Goal: Information Seeking & Learning: Learn about a topic

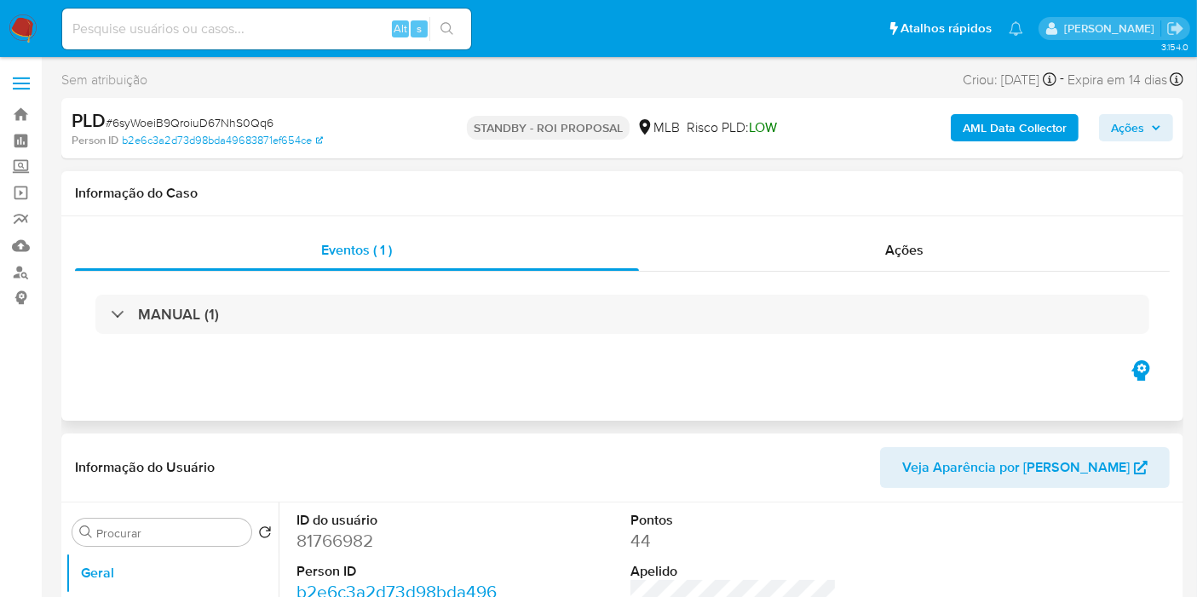
drag, startPoint x: 1154, startPoint y: 203, endPoint x: 1122, endPoint y: 203, distance: 32.4
click at [1154, 203] on div "Informação do Caso" at bounding box center [622, 193] width 1122 height 45
select select "10"
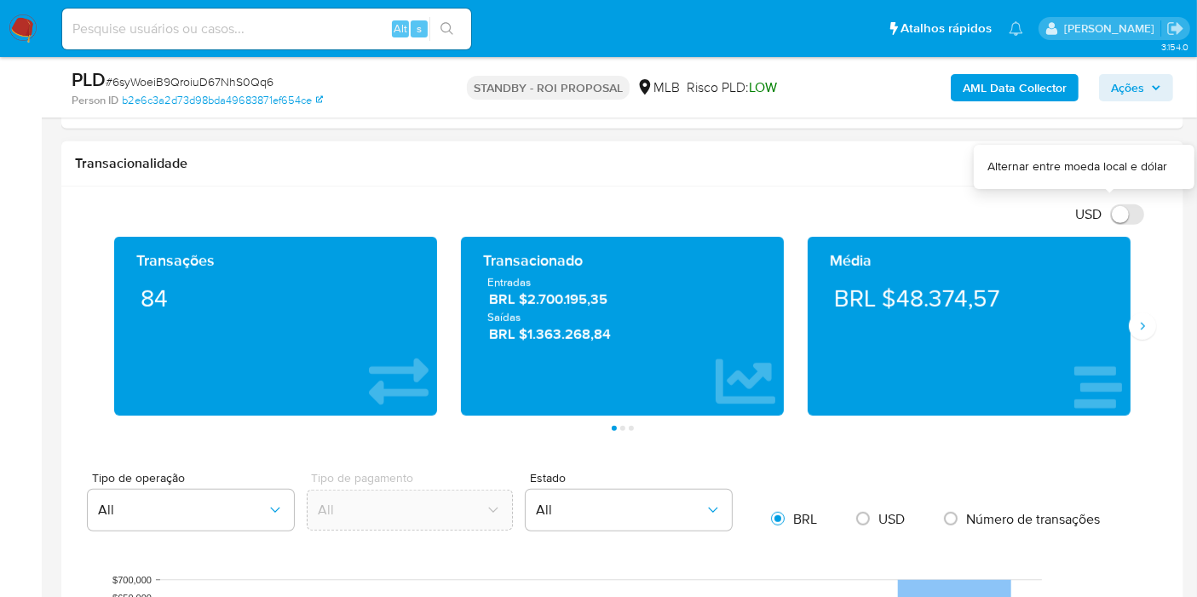
scroll to position [980, 0]
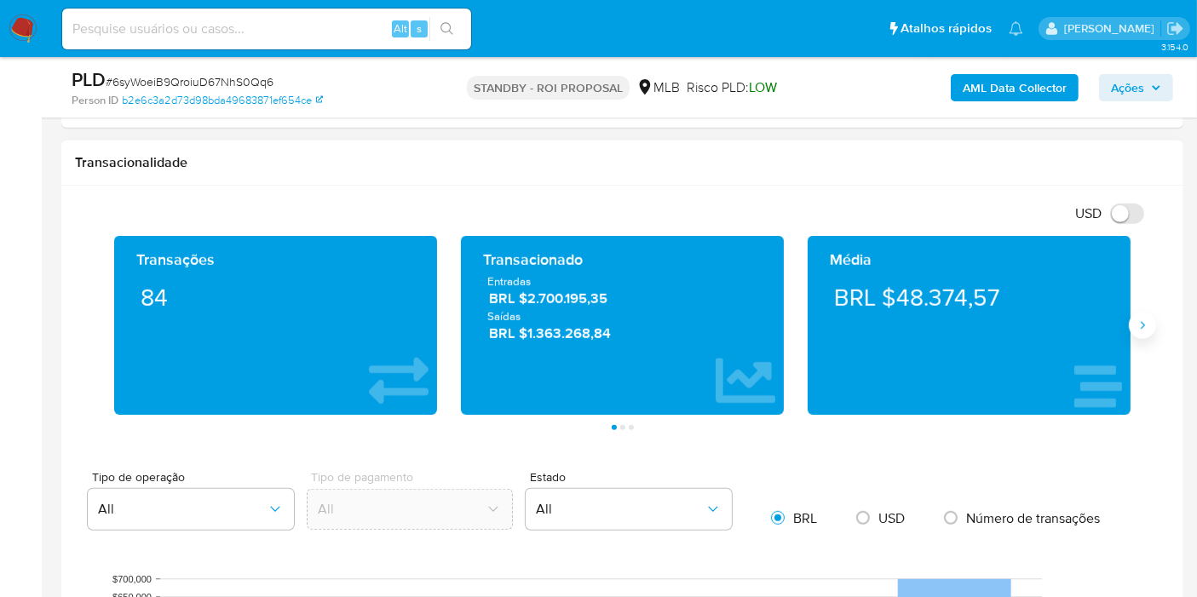
click at [1156, 327] on div "Transações 84 Transacionado Entradas BRL $2.700.195,35 Saídas BRL $1.363.268,84…" at bounding box center [622, 333] width 1095 height 194
click at [1146, 325] on icon "Siguiente" at bounding box center [1142, 326] width 14 height 14
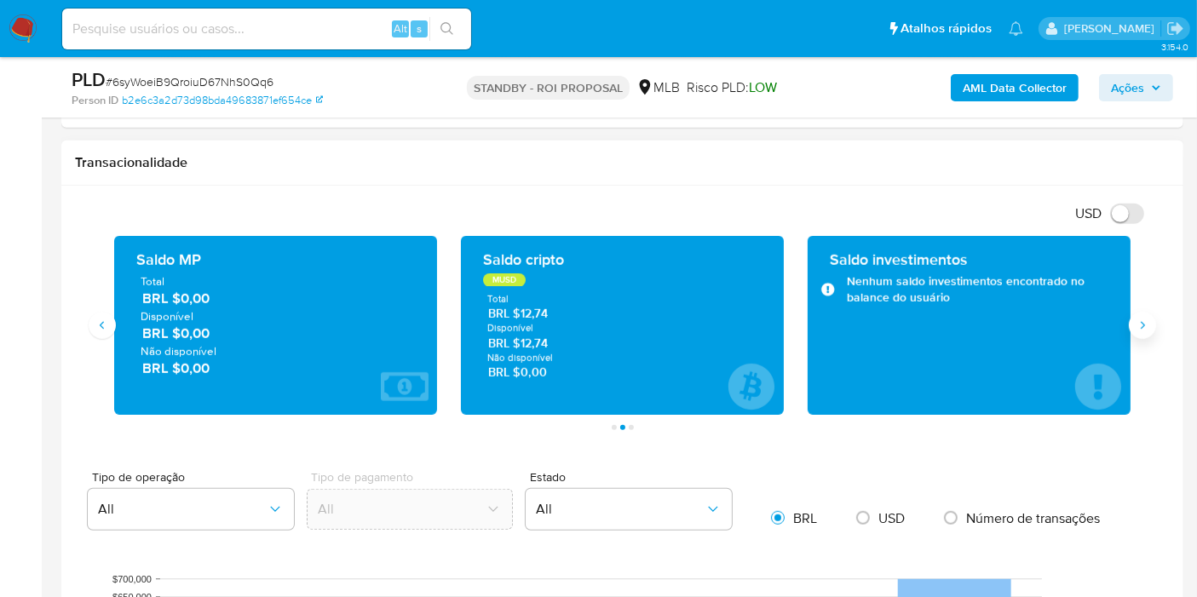
click at [1148, 319] on icon "Siguiente" at bounding box center [1142, 326] width 14 height 14
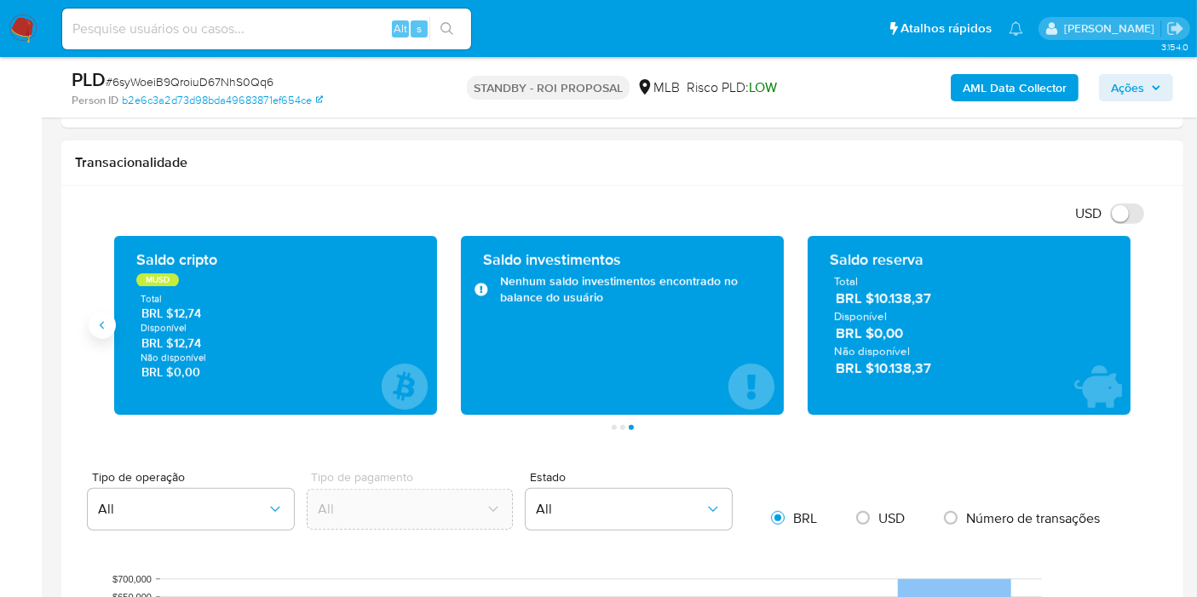
click at [103, 319] on icon "Anterior" at bounding box center [102, 326] width 14 height 14
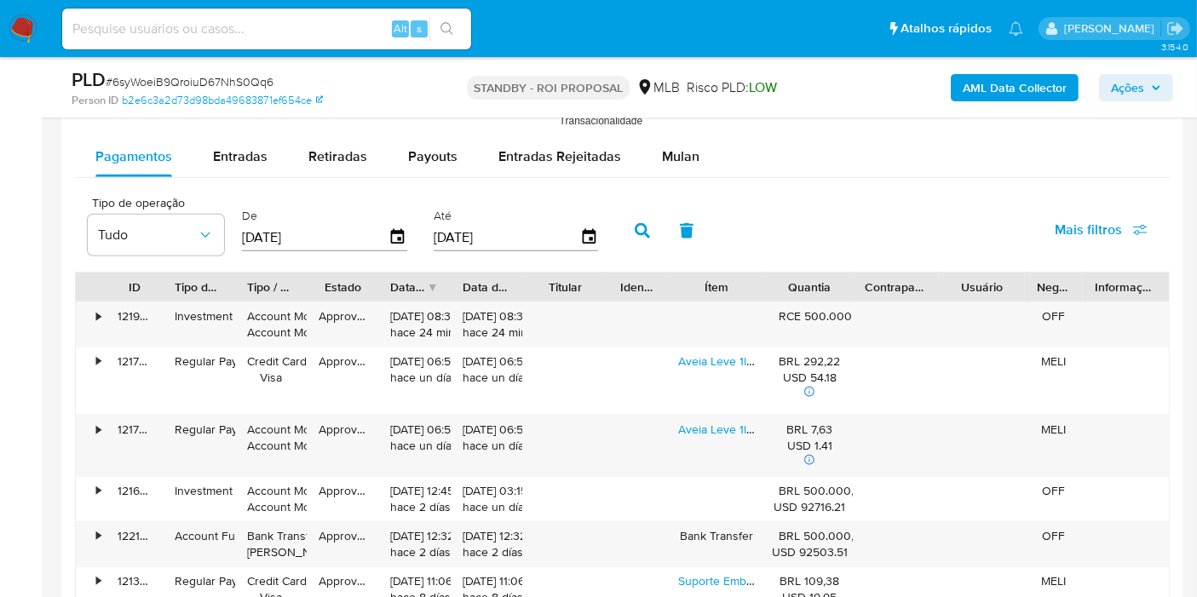
scroll to position [1667, 0]
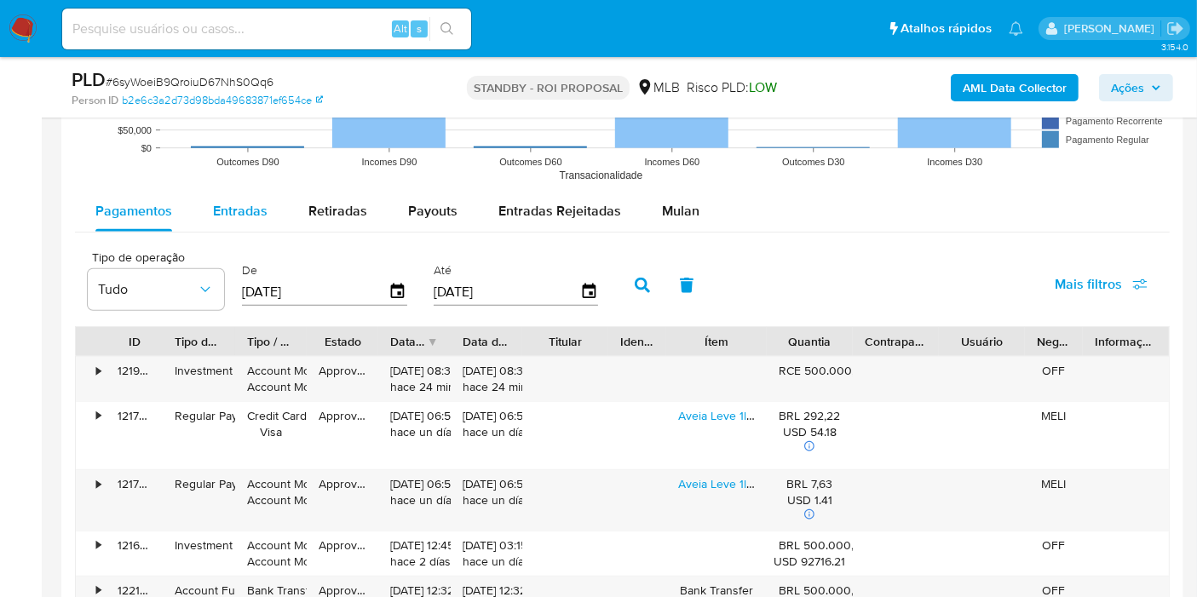
click at [236, 211] on span "Entradas" at bounding box center [240, 211] width 55 height 20
select select "10"
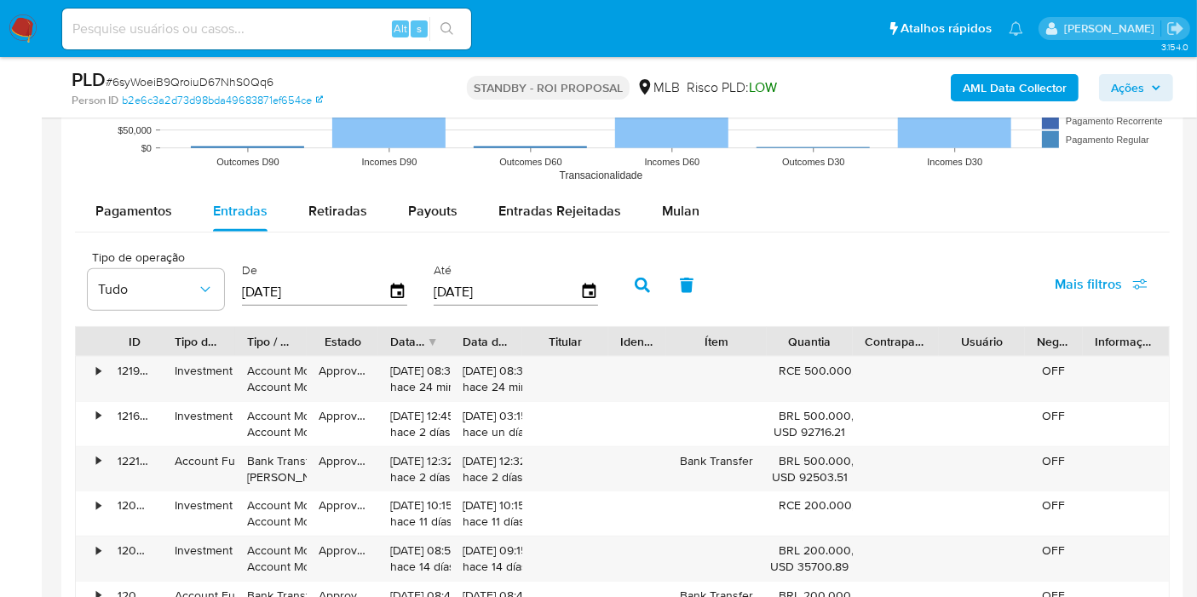
click at [1153, 178] on rect at bounding box center [622, 20] width 1095 height 341
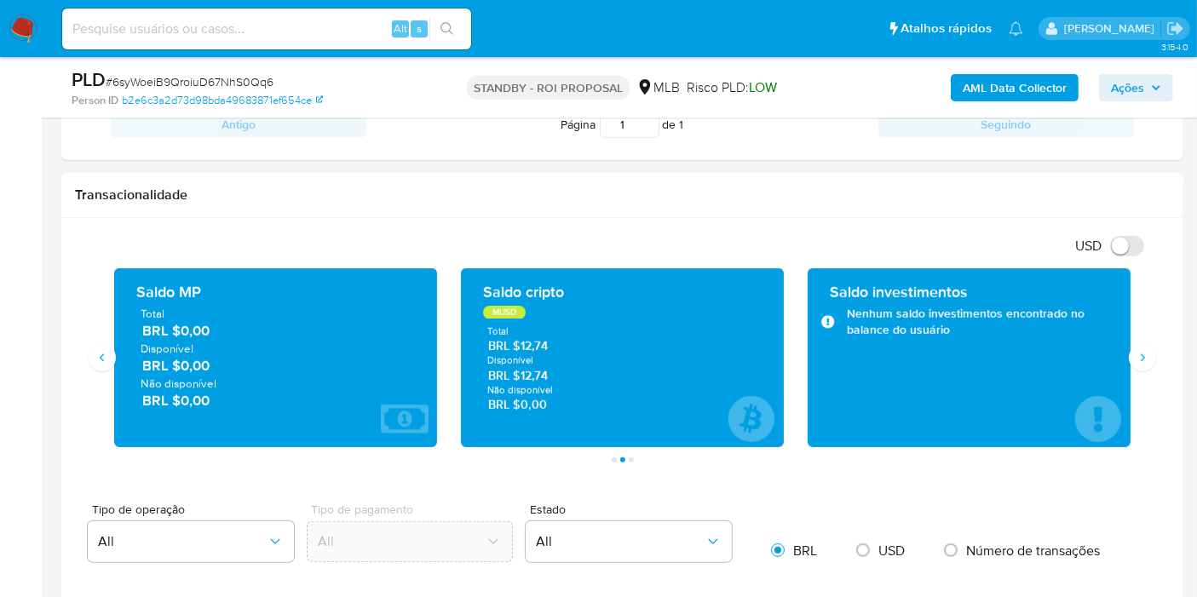
scroll to position [956, 0]
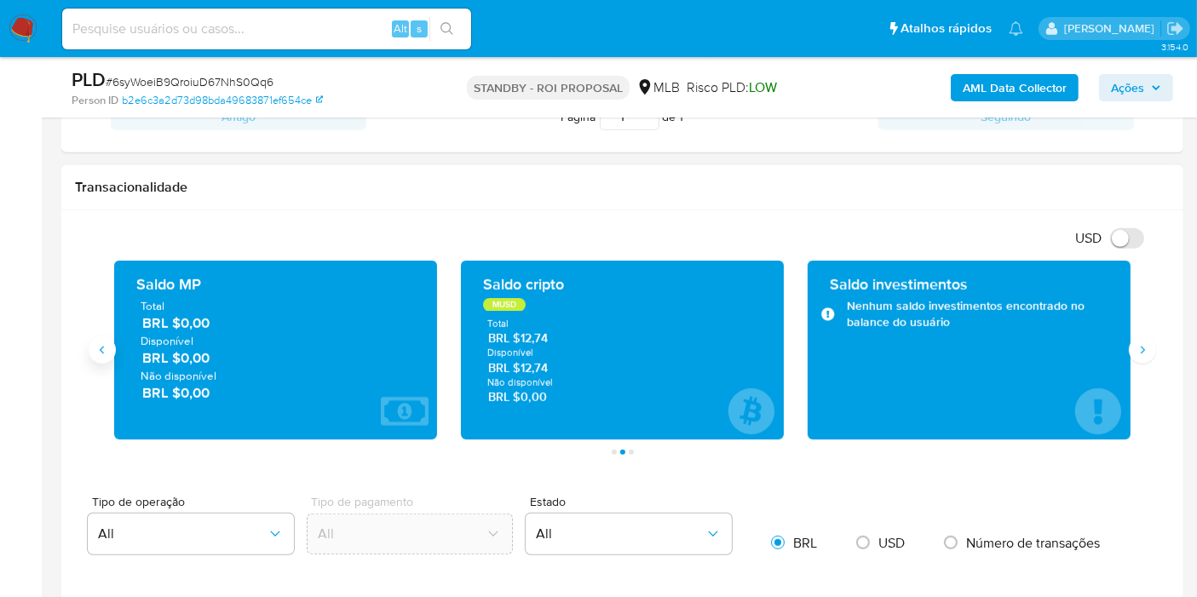
click at [112, 349] on button "Anterior" at bounding box center [102, 349] width 27 height 27
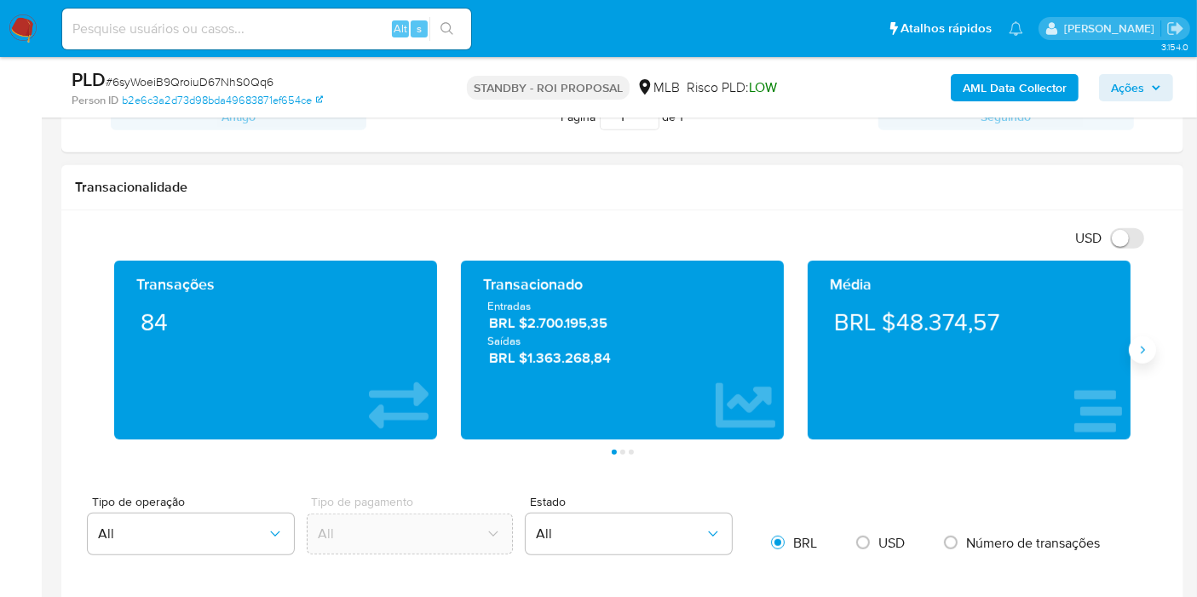
click at [1139, 344] on icon "Siguiente" at bounding box center [1142, 350] width 14 height 14
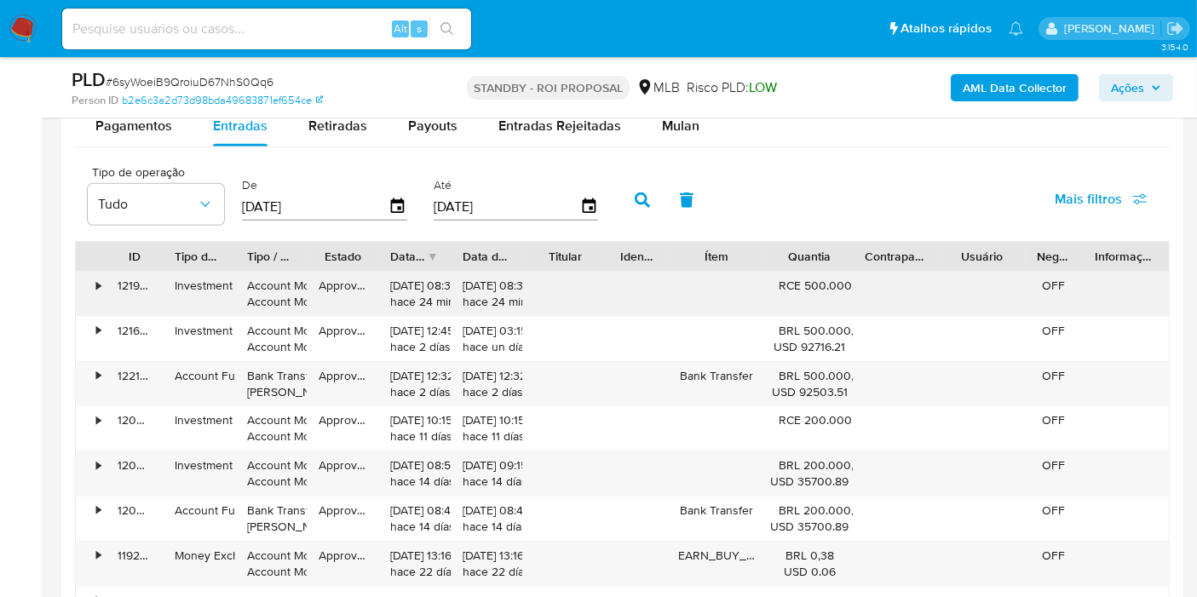
scroll to position [1754, 0]
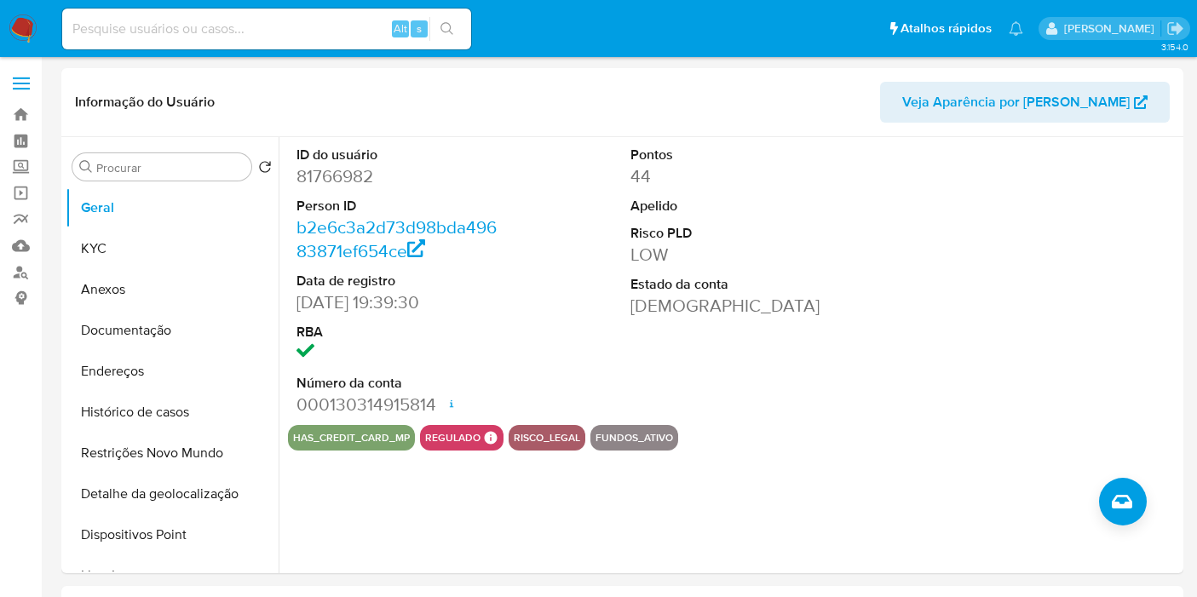
select select "10"
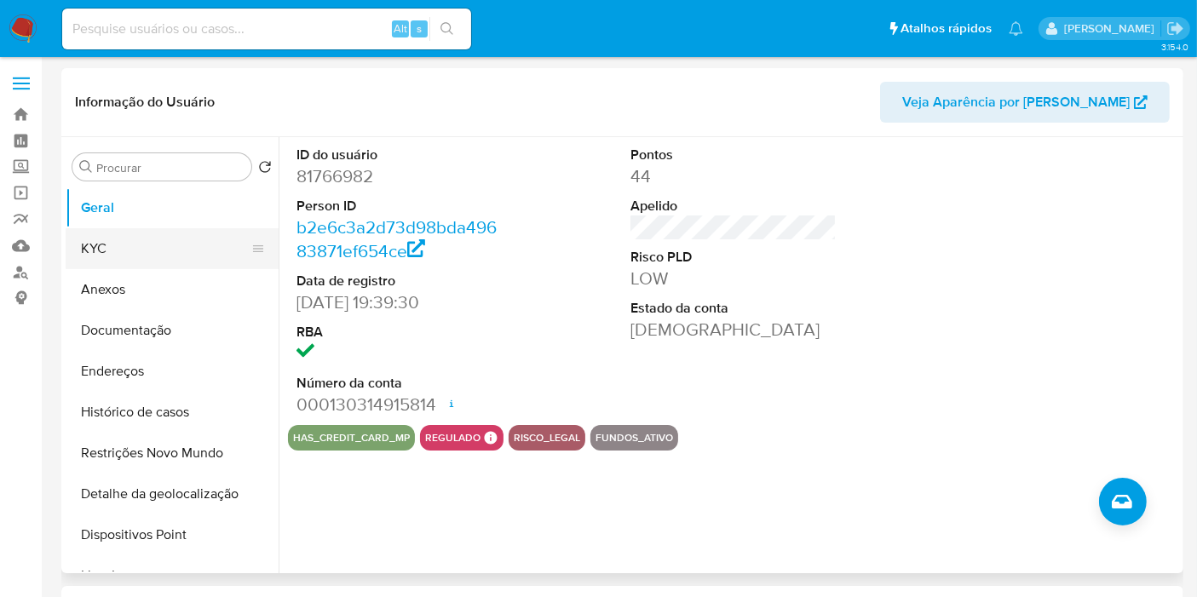
click at [158, 264] on button "KYC" at bounding box center [165, 248] width 199 height 41
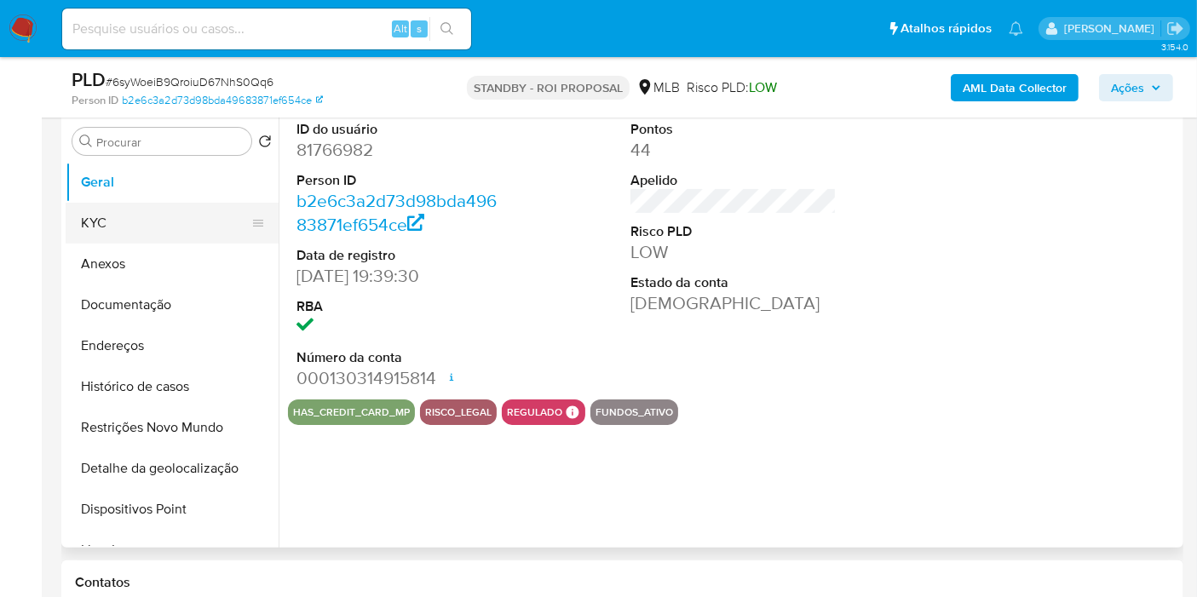
scroll to position [332, 0]
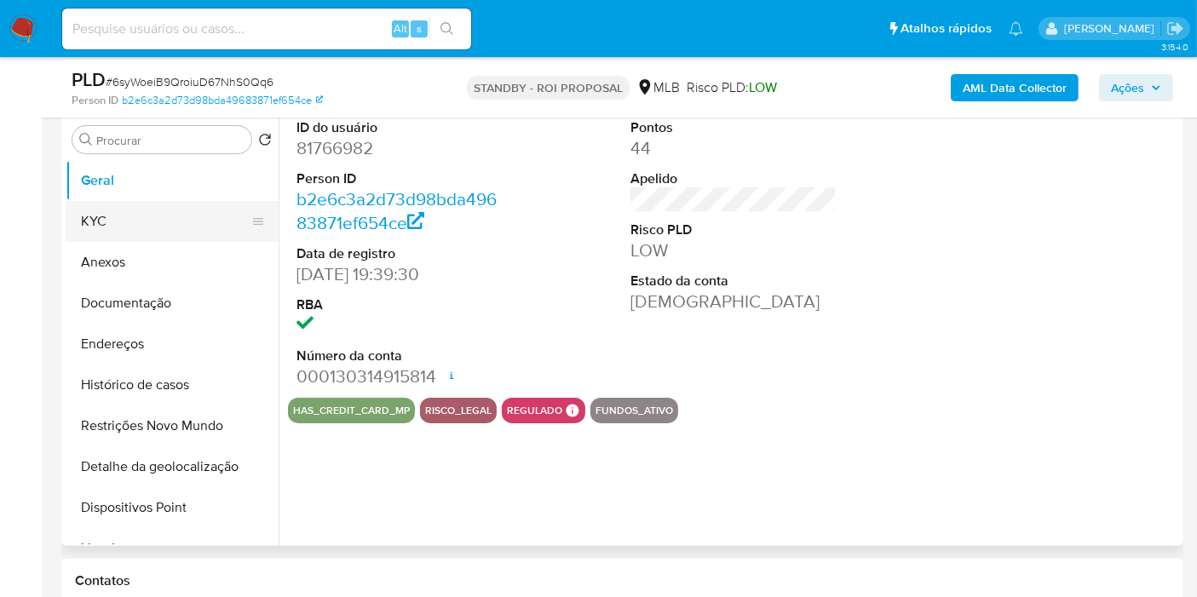
click at [147, 212] on button "KYC" at bounding box center [165, 221] width 199 height 41
select select "10"
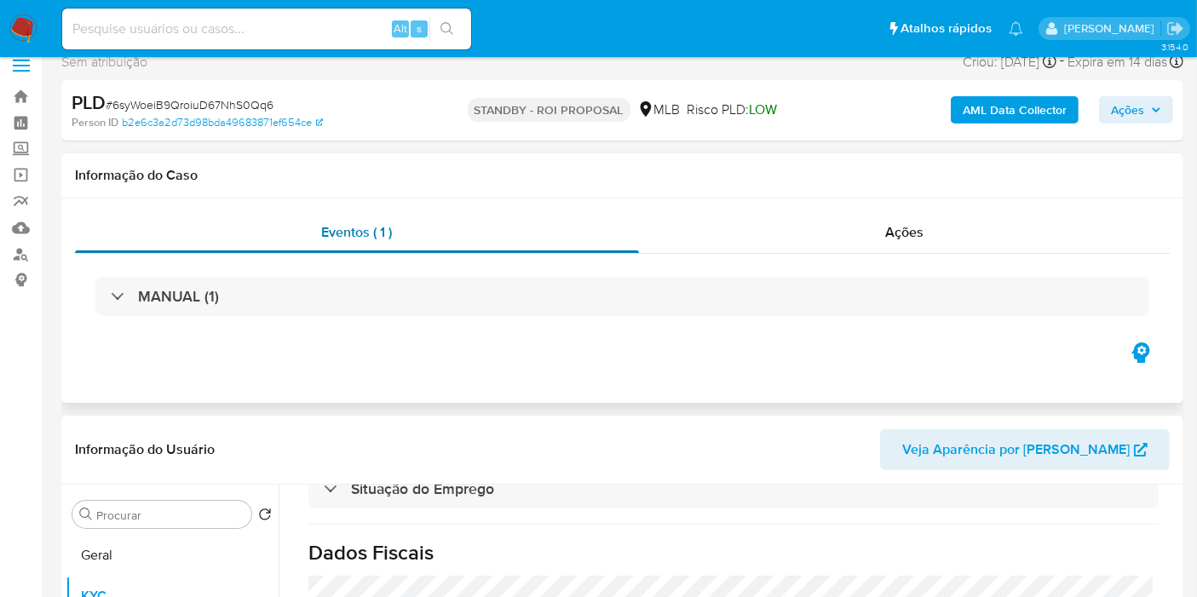
scroll to position [0, 0]
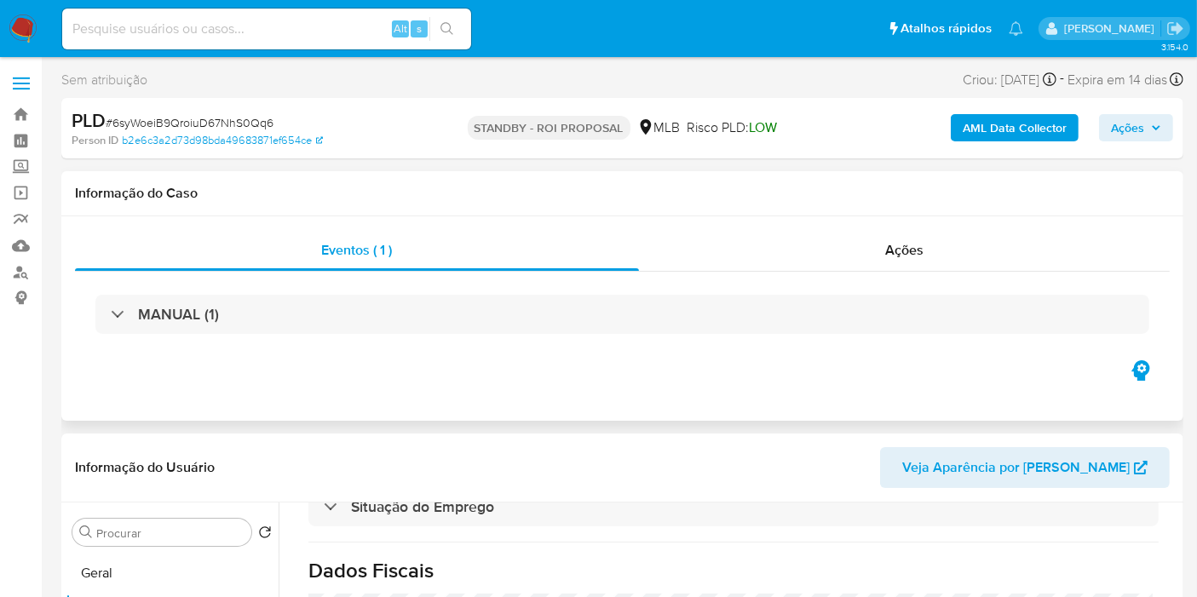
click at [426, 293] on div "MANUAL (1)" at bounding box center [622, 314] width 1095 height 85
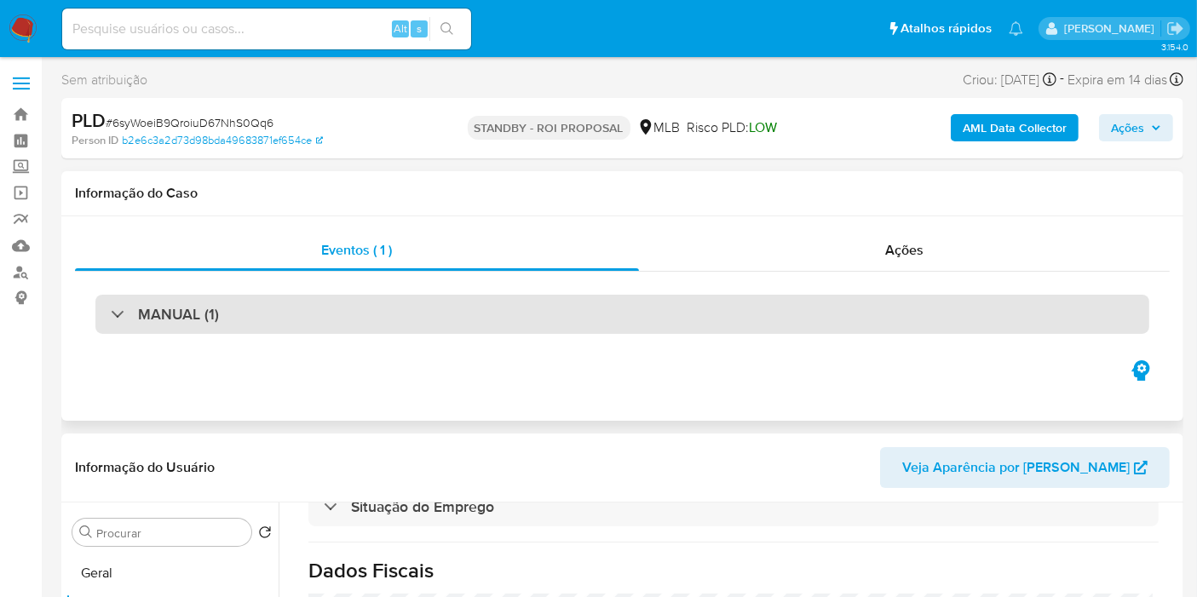
click at [423, 301] on div "MANUAL (1)" at bounding box center [622, 314] width 1054 height 39
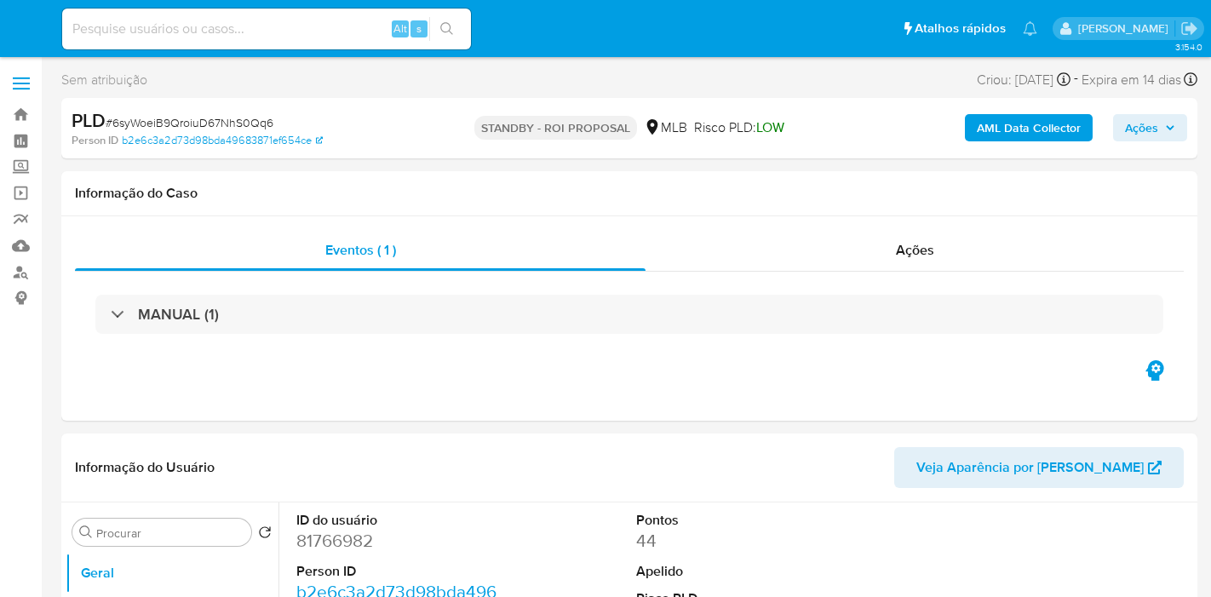
select select "10"
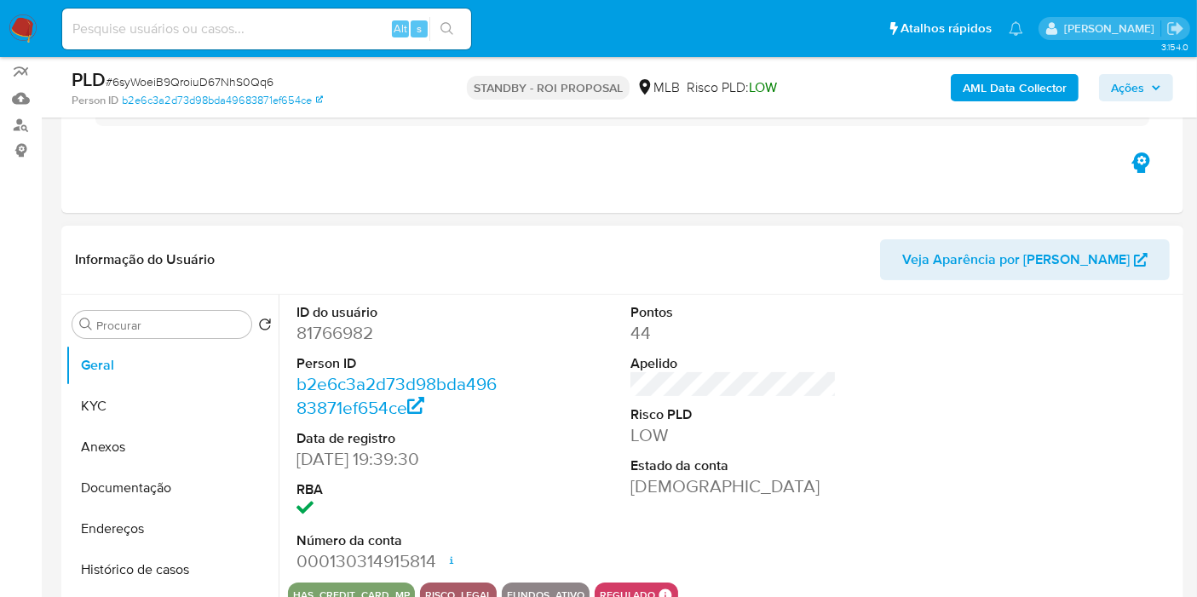
scroll to position [180, 0]
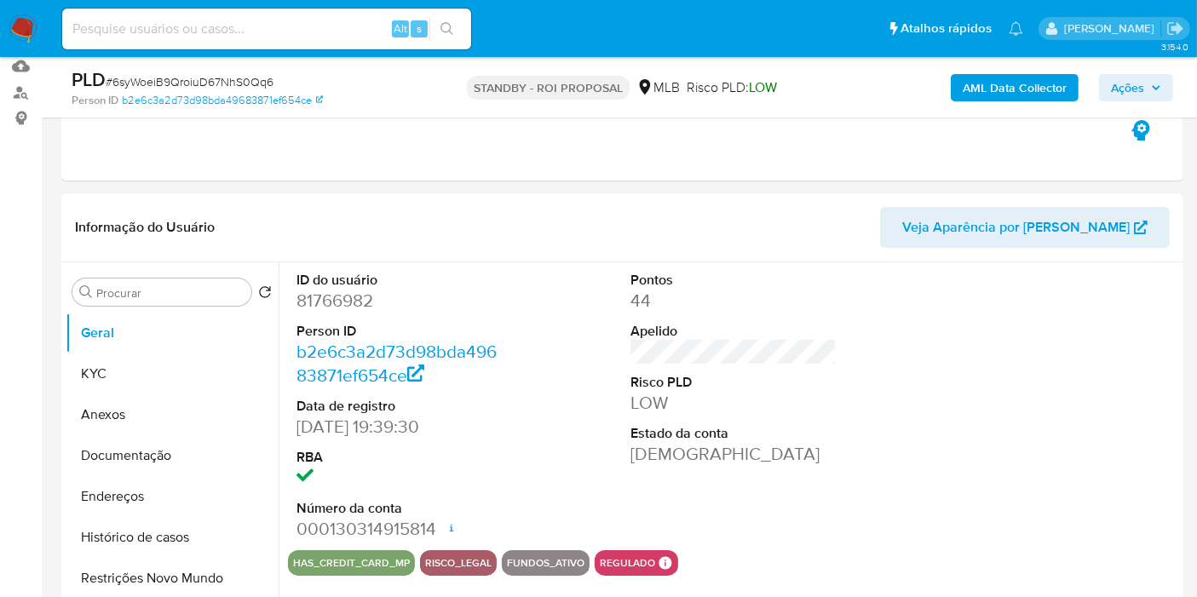
click at [354, 303] on dd "81766982" at bounding box center [399, 301] width 206 height 24
copy dd "81766982"
click at [164, 383] on button "KYC" at bounding box center [165, 374] width 199 height 41
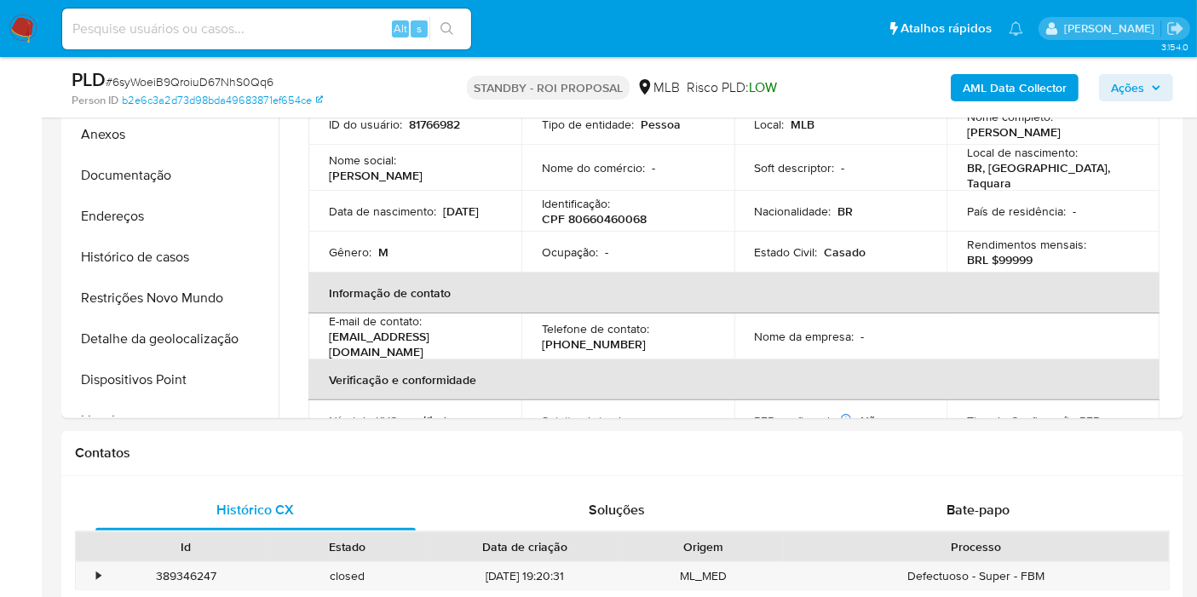
scroll to position [308, 0]
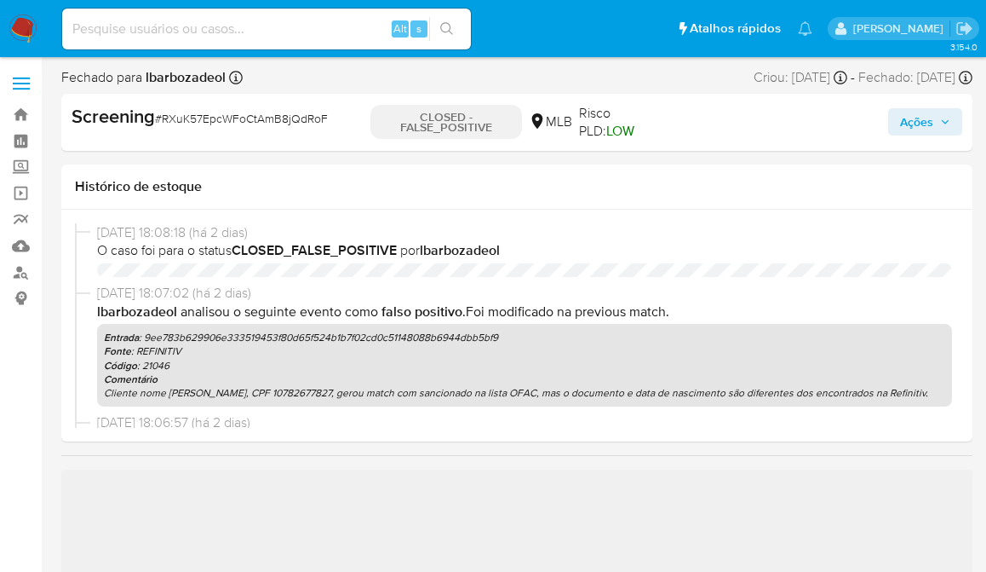
select select "10"
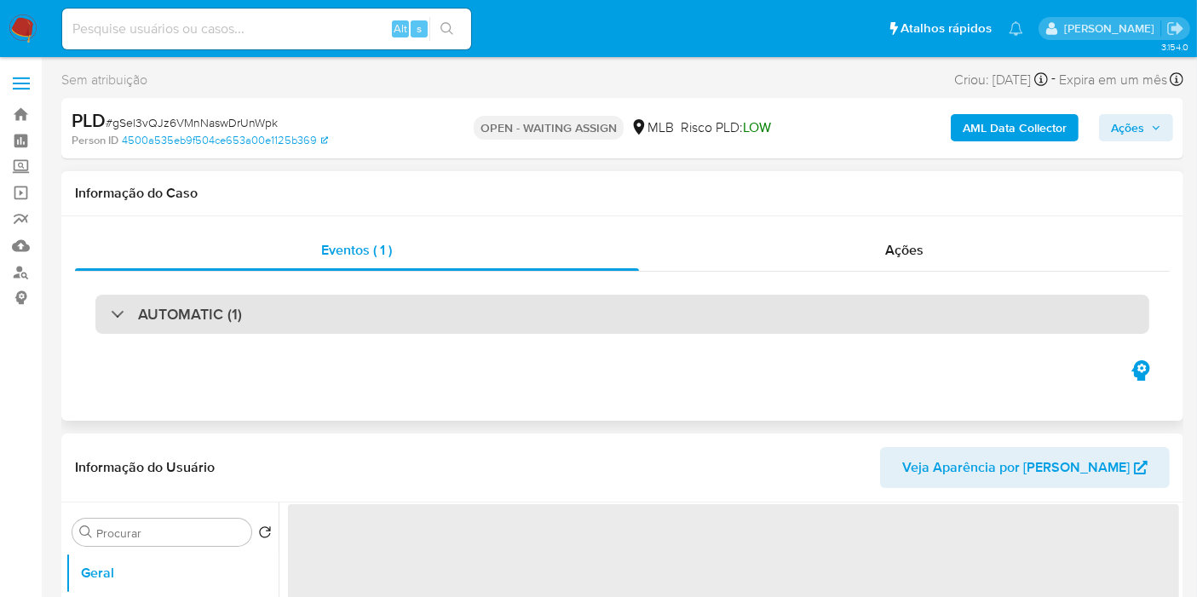
click at [540, 297] on div "AUTOMATIC (1)" at bounding box center [622, 314] width 1054 height 39
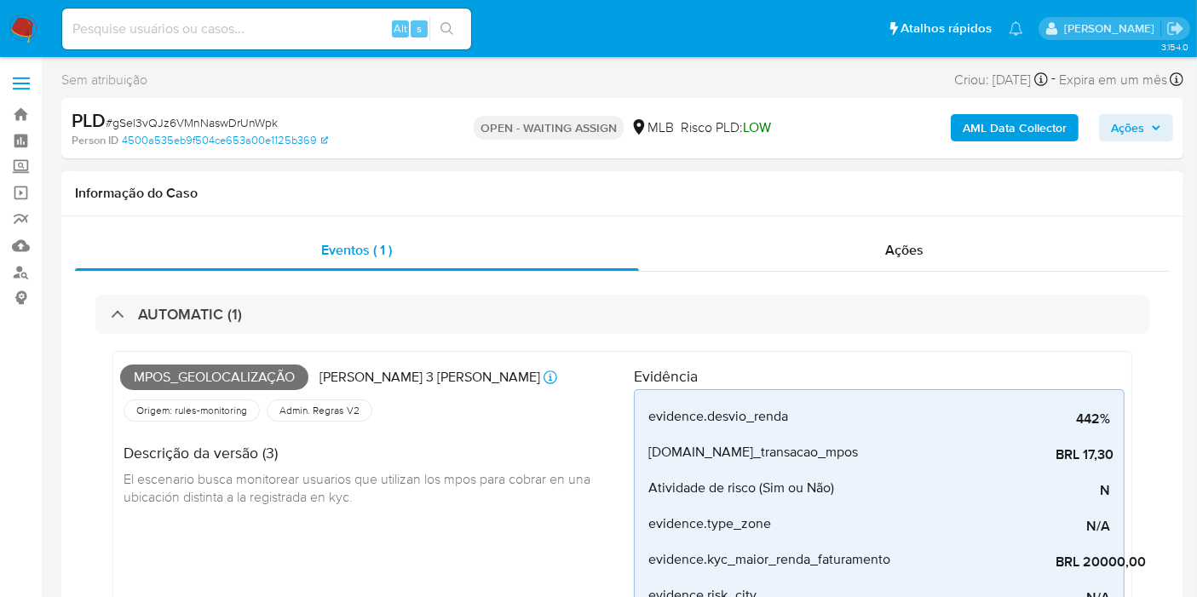
select select "10"
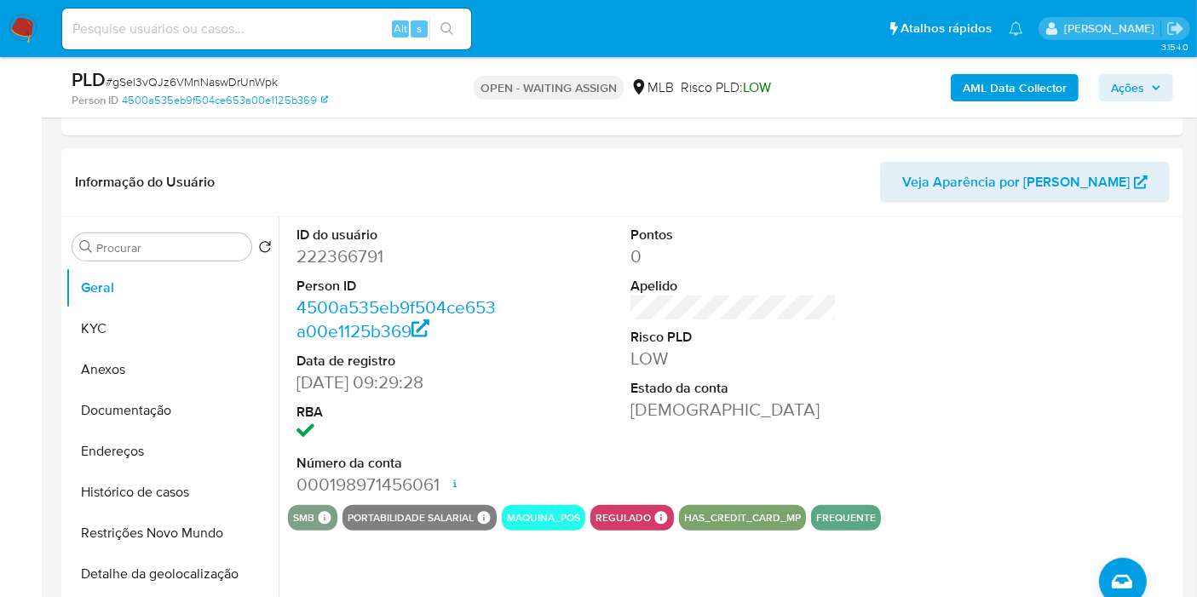
scroll to position [980, 0]
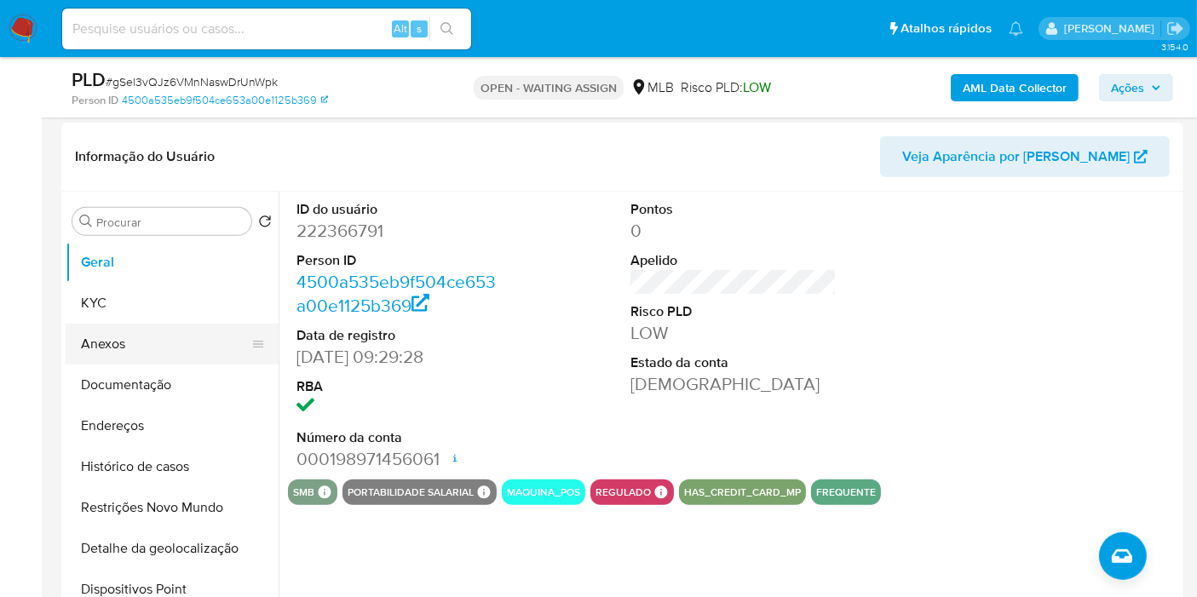
drag, startPoint x: 141, startPoint y: 313, endPoint x: 223, endPoint y: 311, distance: 81.8
click at [141, 313] on button "KYC" at bounding box center [172, 303] width 213 height 41
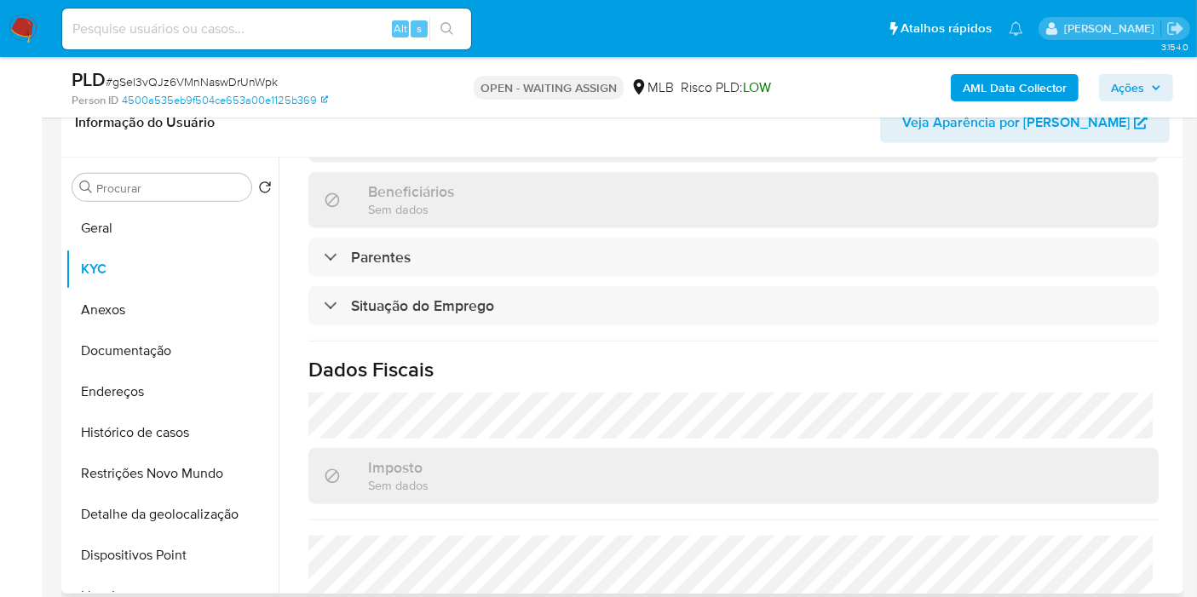
scroll to position [835, 0]
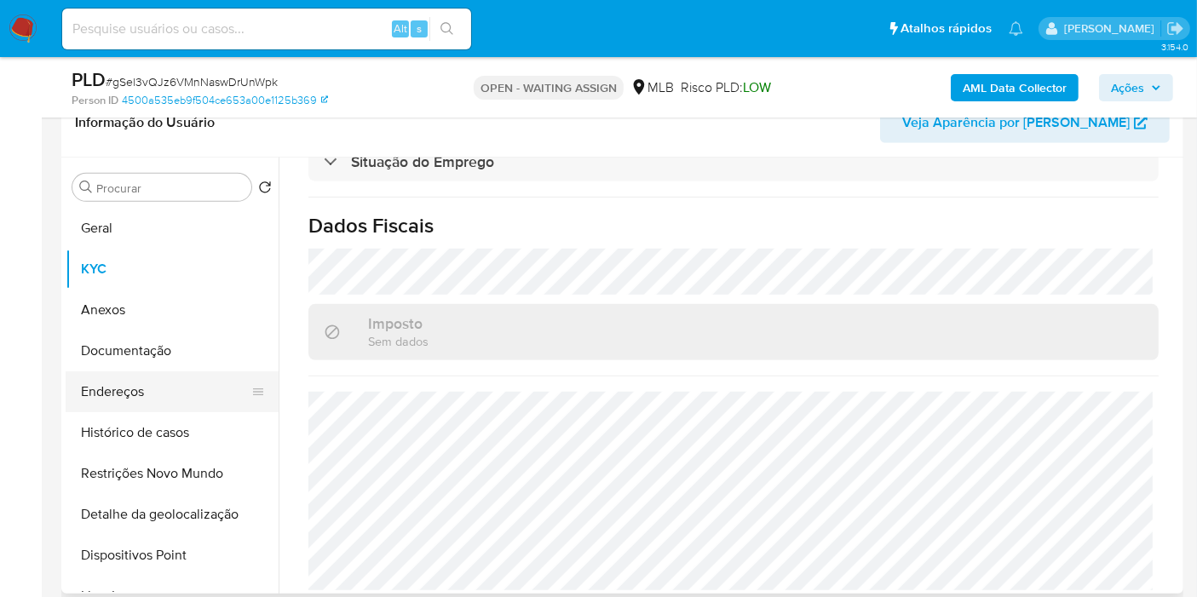
drag, startPoint x: 175, startPoint y: 381, endPoint x: 197, endPoint y: 376, distance: 22.7
click at [175, 381] on button "Endereços" at bounding box center [165, 391] width 199 height 41
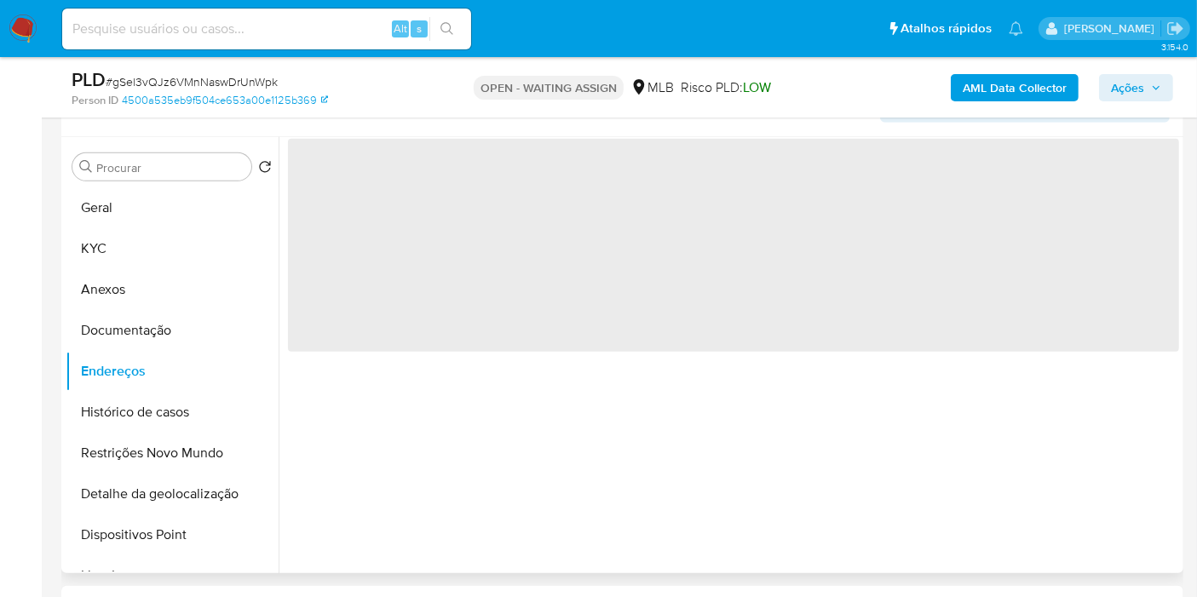
scroll to position [0, 0]
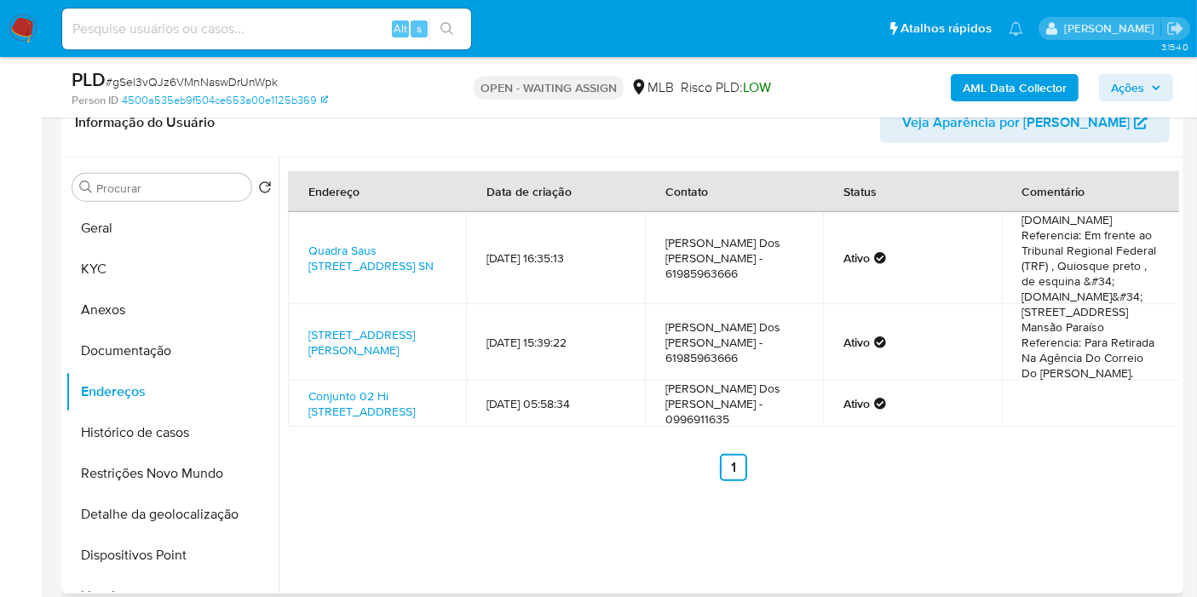
drag, startPoint x: 595, startPoint y: 337, endPoint x: 281, endPoint y: 267, distance: 321.3
click at [304, 240] on tbody "Quadra Saus Quadra 1 Sn, [GEOGRAPHIC_DATA], [GEOGRAPHIC_DATA], 70070010, [GEOGR…" at bounding box center [734, 319] width 892 height 215
click at [165, 244] on button "Geral" at bounding box center [165, 228] width 199 height 41
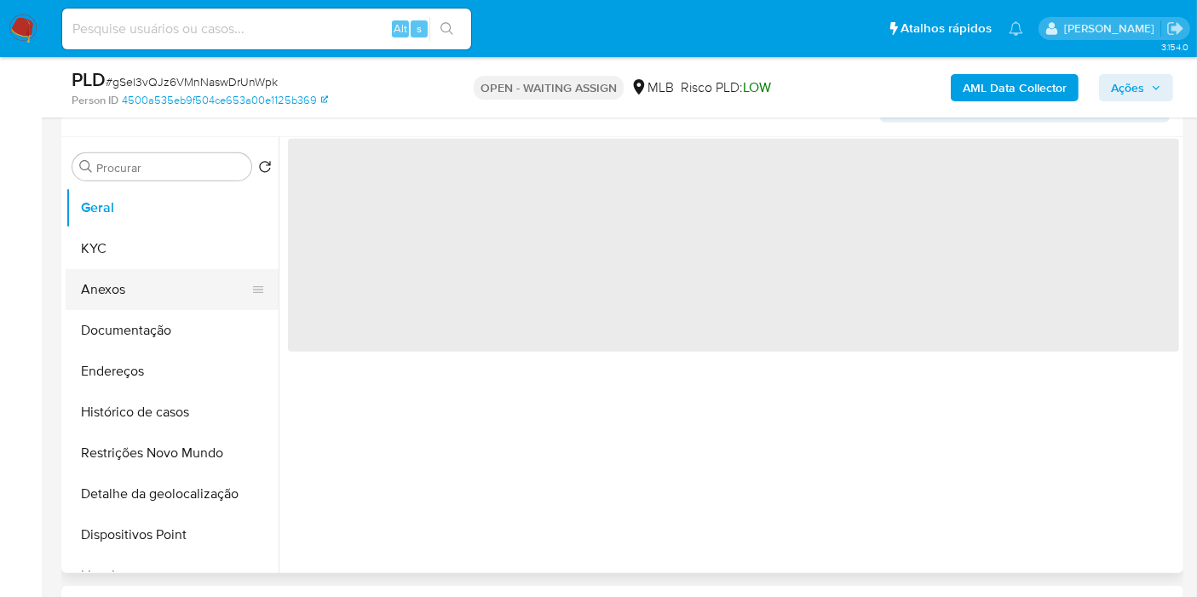
click at [177, 273] on button "Anexos" at bounding box center [165, 289] width 199 height 41
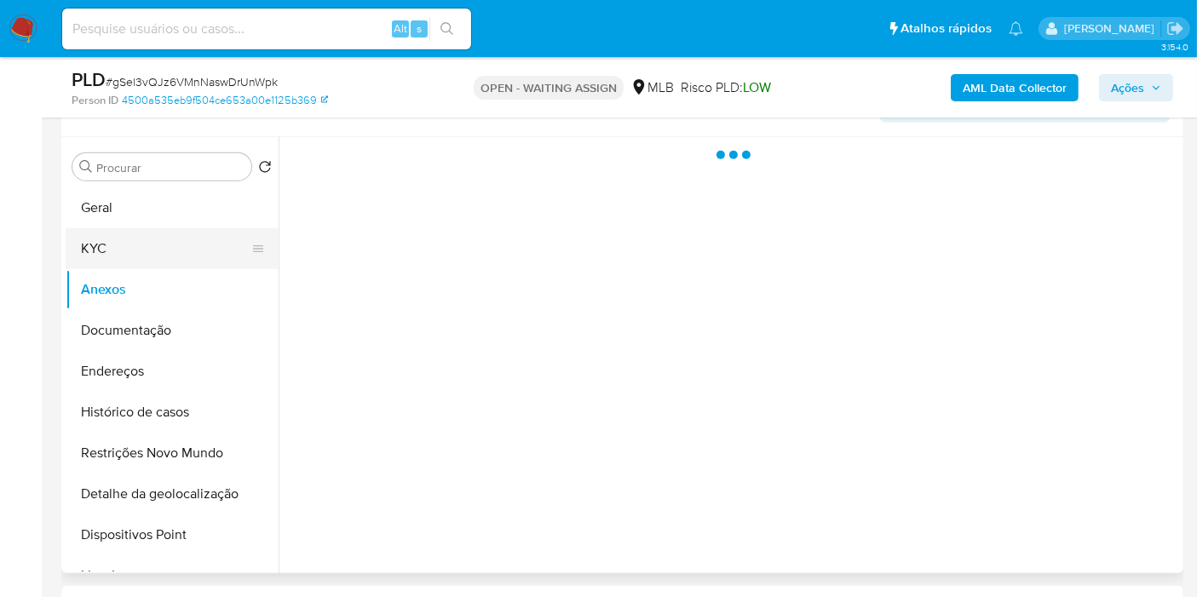
click at [172, 244] on button "KYC" at bounding box center [165, 248] width 199 height 41
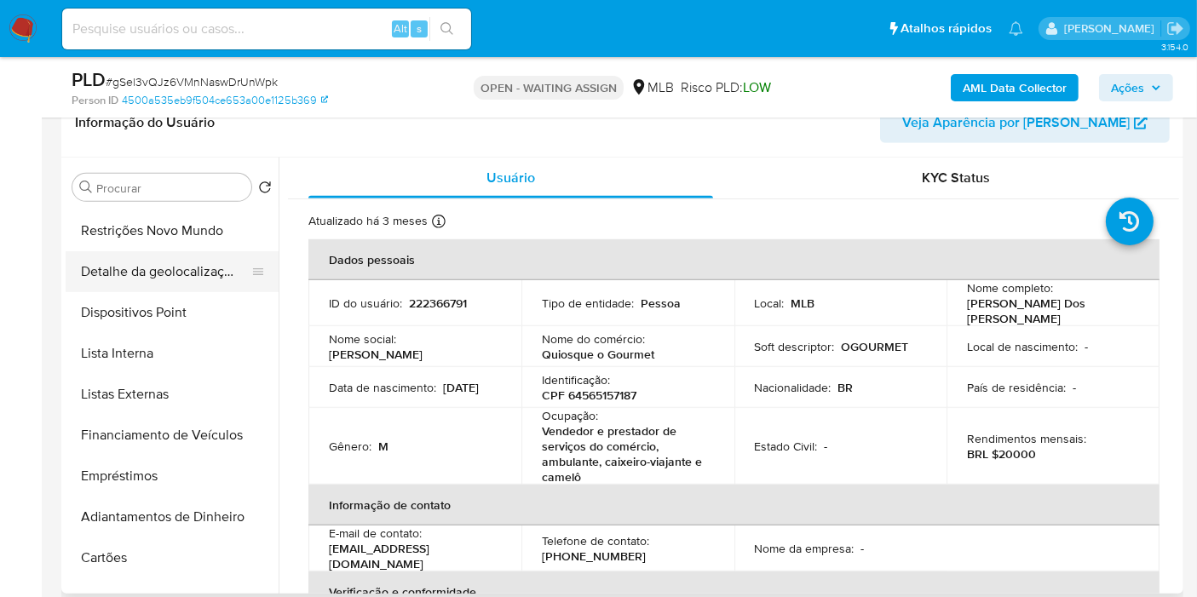
click at [181, 260] on button "Detalhe da geolocalização" at bounding box center [165, 271] width 199 height 41
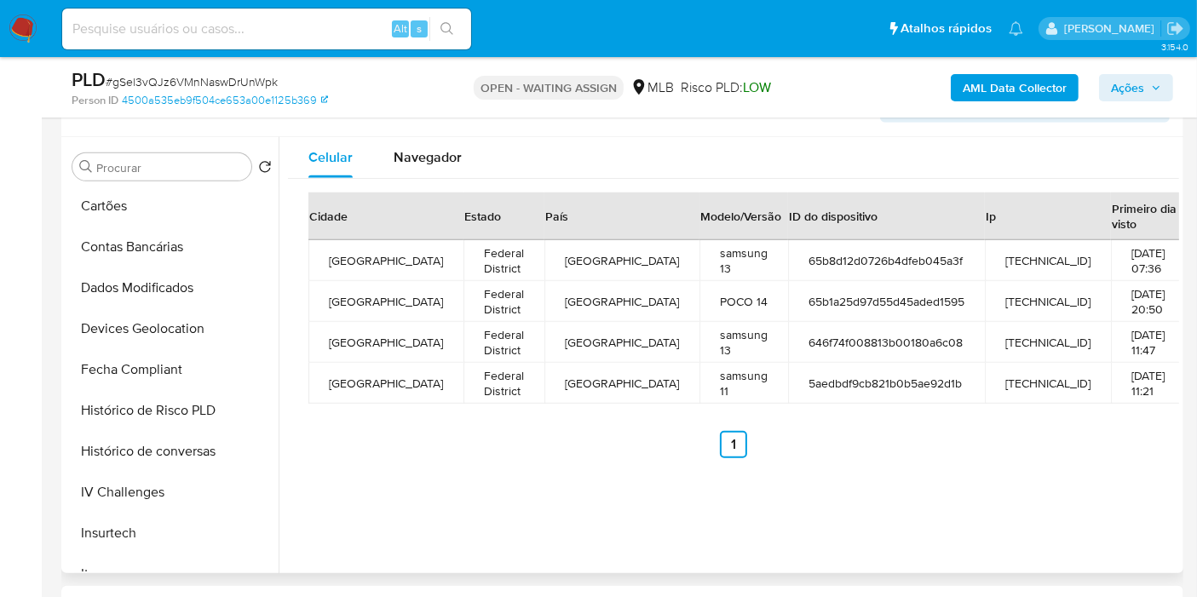
scroll to position [577, 0]
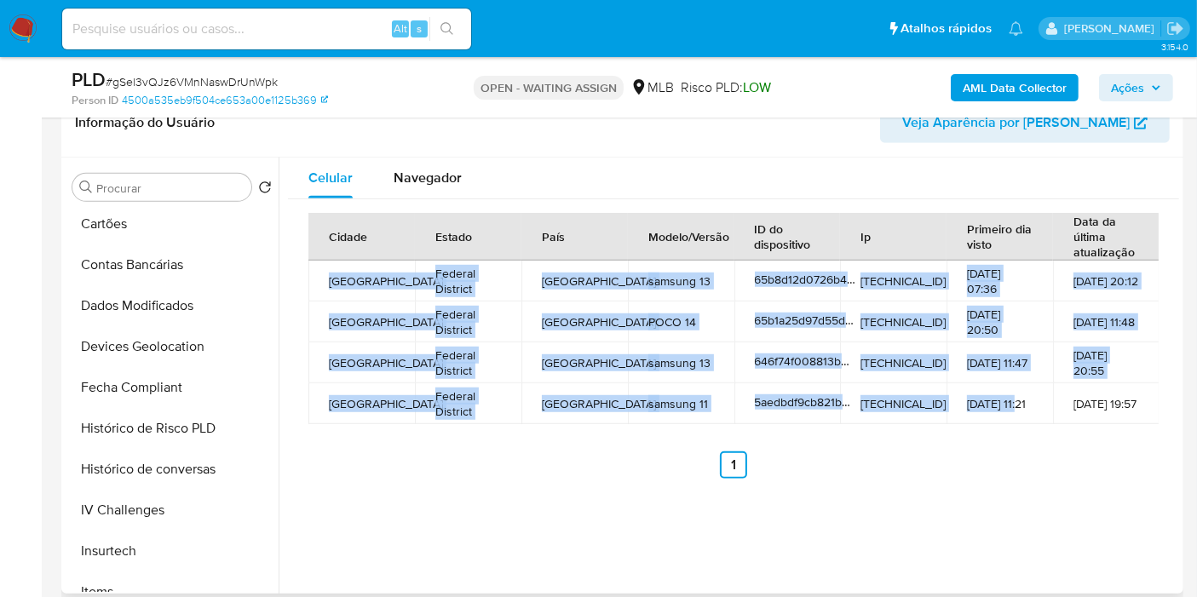
drag, startPoint x: 1029, startPoint y: 395, endPoint x: 320, endPoint y: 272, distance: 719.4
click at [320, 272] on tbody "[GEOGRAPHIC_DATA] [GEOGRAPHIC_DATA] samsung 13 65b8d12d0726b4dfeb045a3f [TECHNI…" at bounding box center [733, 343] width 851 height 164
click at [197, 344] on button "Devices Geolocation" at bounding box center [165, 345] width 199 height 41
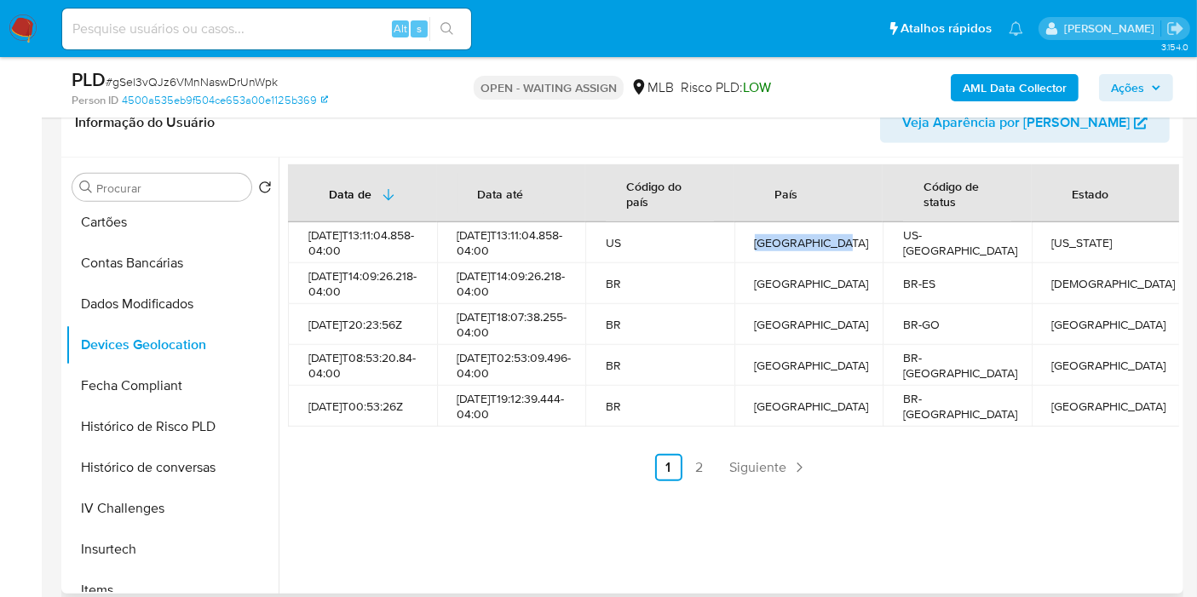
drag, startPoint x: 825, startPoint y: 239, endPoint x: 839, endPoint y: 239, distance: 14.5
click at [839, 239] on div "[GEOGRAPHIC_DATA]" at bounding box center [809, 242] width 108 height 15
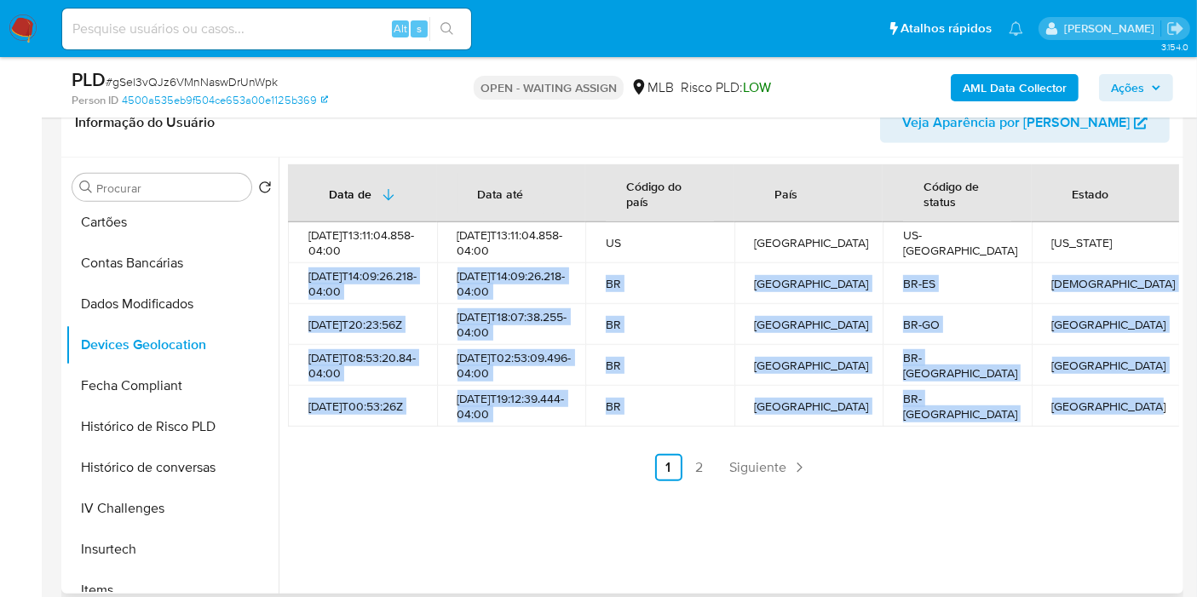
drag, startPoint x: 308, startPoint y: 273, endPoint x: 1126, endPoint y: 422, distance: 831.1
click at [1126, 422] on tbody "[DATE]T13:11:04.858-04:00 [DATE]T13:11:04.858-04:00 [GEOGRAPHIC_DATA] [GEOGRAPH…" at bounding box center [734, 324] width 892 height 204
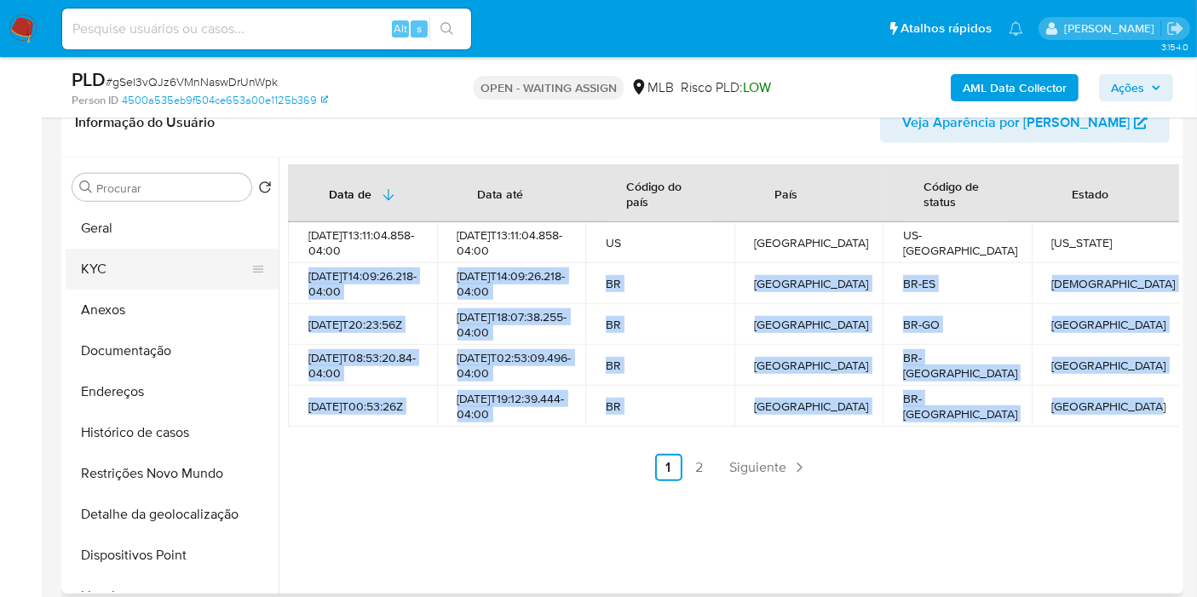
click at [162, 266] on button "KYC" at bounding box center [165, 269] width 199 height 41
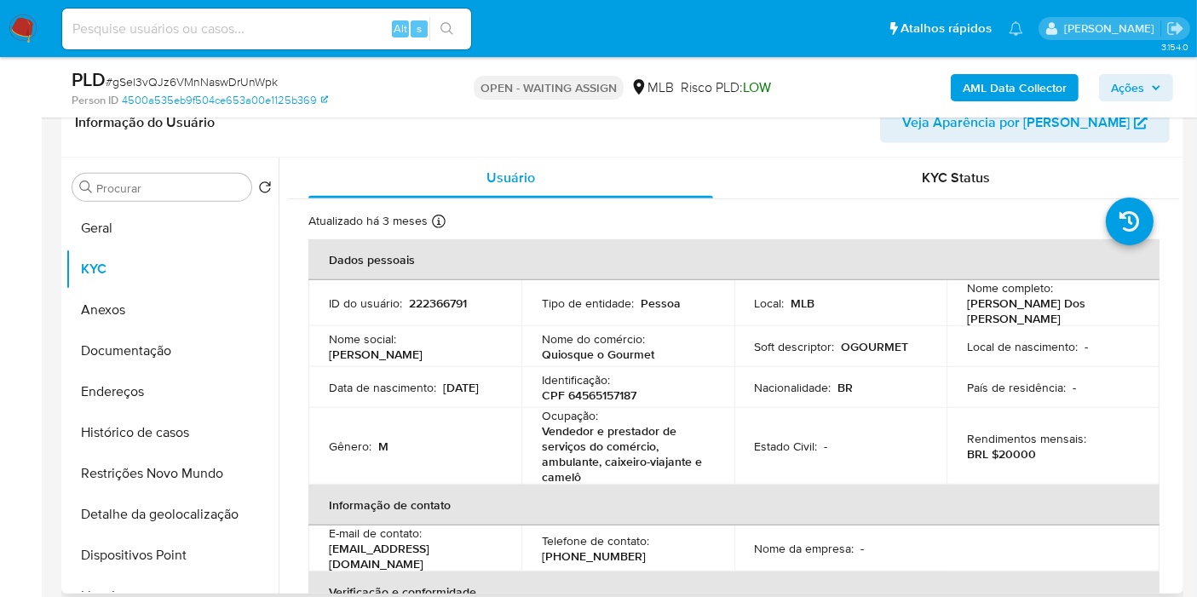
click at [583, 388] on p "CPF 64565157187" at bounding box center [589, 395] width 95 height 15
click at [584, 392] on p "CPF 64565157187" at bounding box center [589, 395] width 95 height 15
copy p "64565157187"
